Goal: Information Seeking & Learning: Learn about a topic

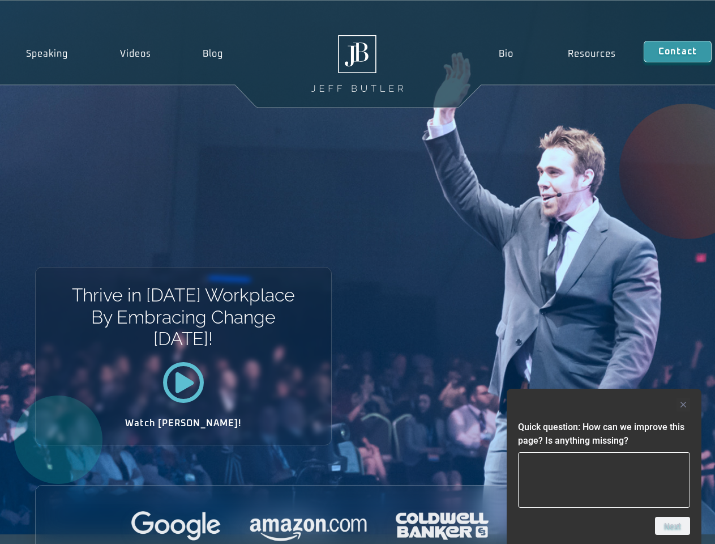
click at [357, 272] on div "Thrive in [DATE] Workplace By Embracing Change [DATE]! Watch [PERSON_NAME]!" at bounding box center [357, 267] width 715 height 533
click at [604, 404] on div at bounding box center [604, 404] width 172 height 14
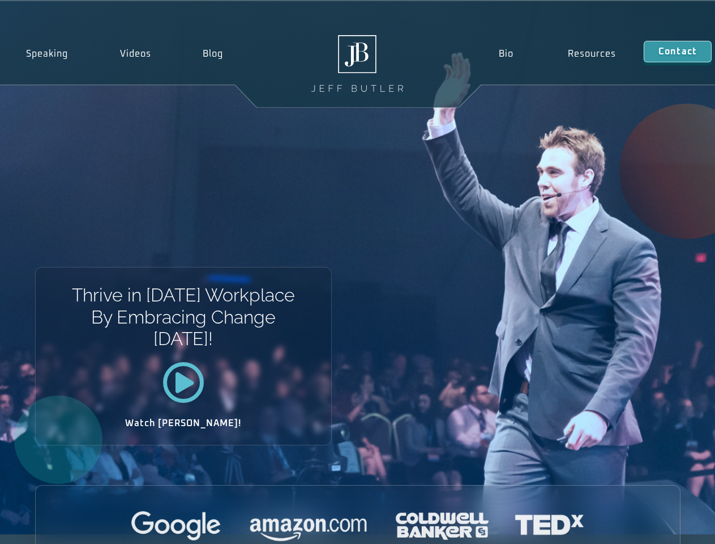
click at [673, 525] on div at bounding box center [358, 526] width 644 height 31
